Goal: Transaction & Acquisition: Purchase product/service

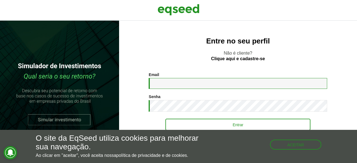
type input "**********"
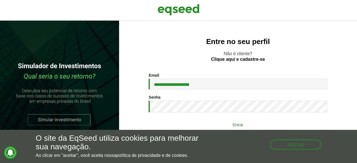
click at [235, 122] on button "Entrar" at bounding box center [237, 124] width 145 height 11
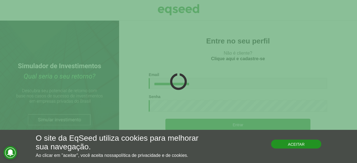
click at [294, 145] on button "Aceitar" at bounding box center [296, 144] width 50 height 9
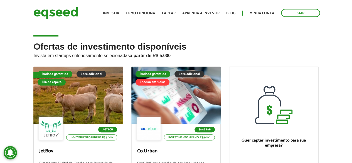
scroll to position [84, 0]
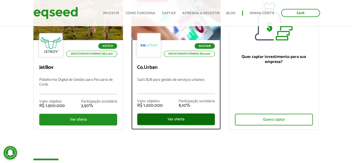
click at [179, 120] on div "Ver oferta" at bounding box center [176, 119] width 78 height 12
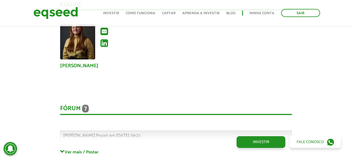
scroll to position [1365, 0]
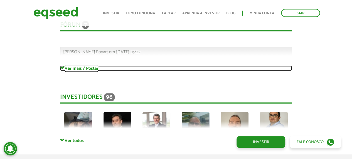
click at [83, 68] on link "Ver mais / Postar" at bounding box center [176, 67] width 232 height 5
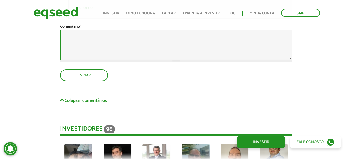
scroll to position [2006, 0]
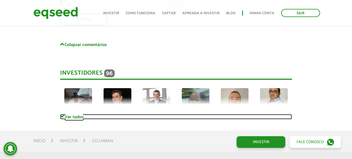
click at [65, 116] on link "Ver todos" at bounding box center [176, 116] width 232 height 5
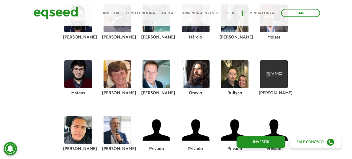
scroll to position [2173, 0]
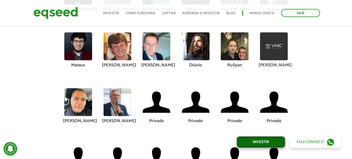
click at [264, 140] on link "Investir" at bounding box center [261, 142] width 49 height 12
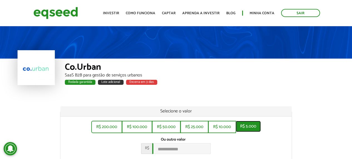
click at [249, 130] on button "R$ 5.000" at bounding box center [248, 126] width 25 height 11
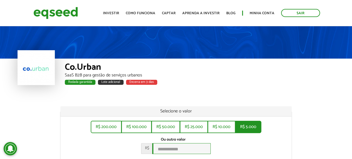
type input "*****"
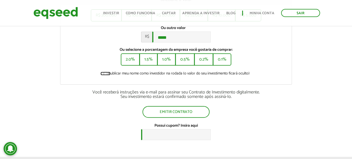
scroll to position [139, 0]
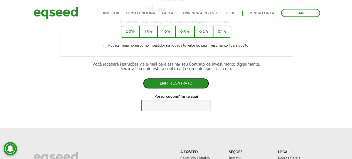
click at [186, 86] on button "Emitir contrato" at bounding box center [176, 83] width 66 height 11
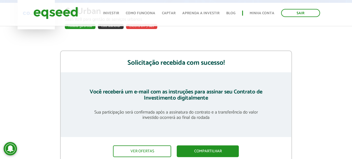
scroll to position [84, 0]
